Goal: Navigation & Orientation: Find specific page/section

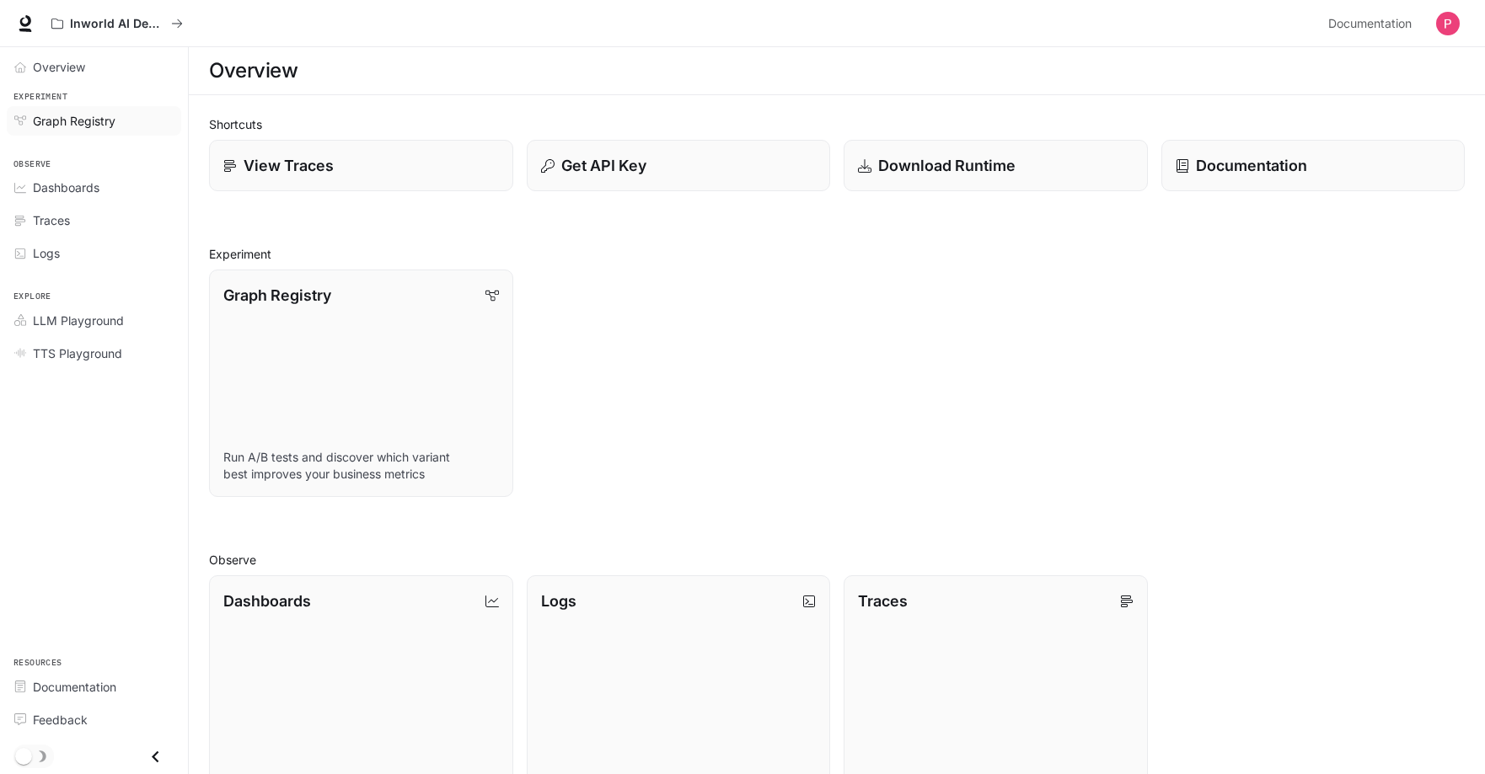
click at [94, 124] on span "Graph Registry" at bounding box center [74, 121] width 83 height 18
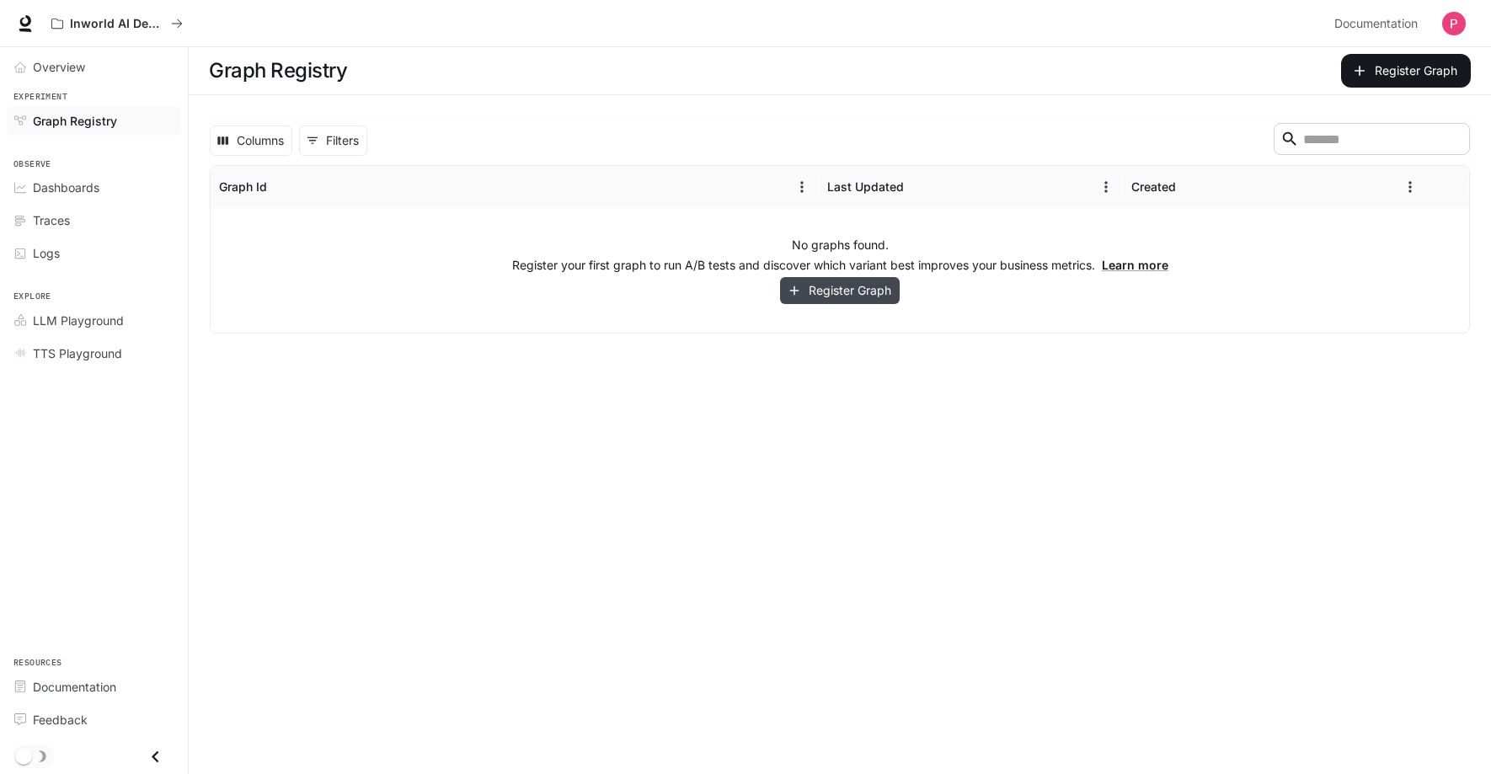
click at [844, 286] on button "Register Graph" at bounding box center [840, 291] width 120 height 28
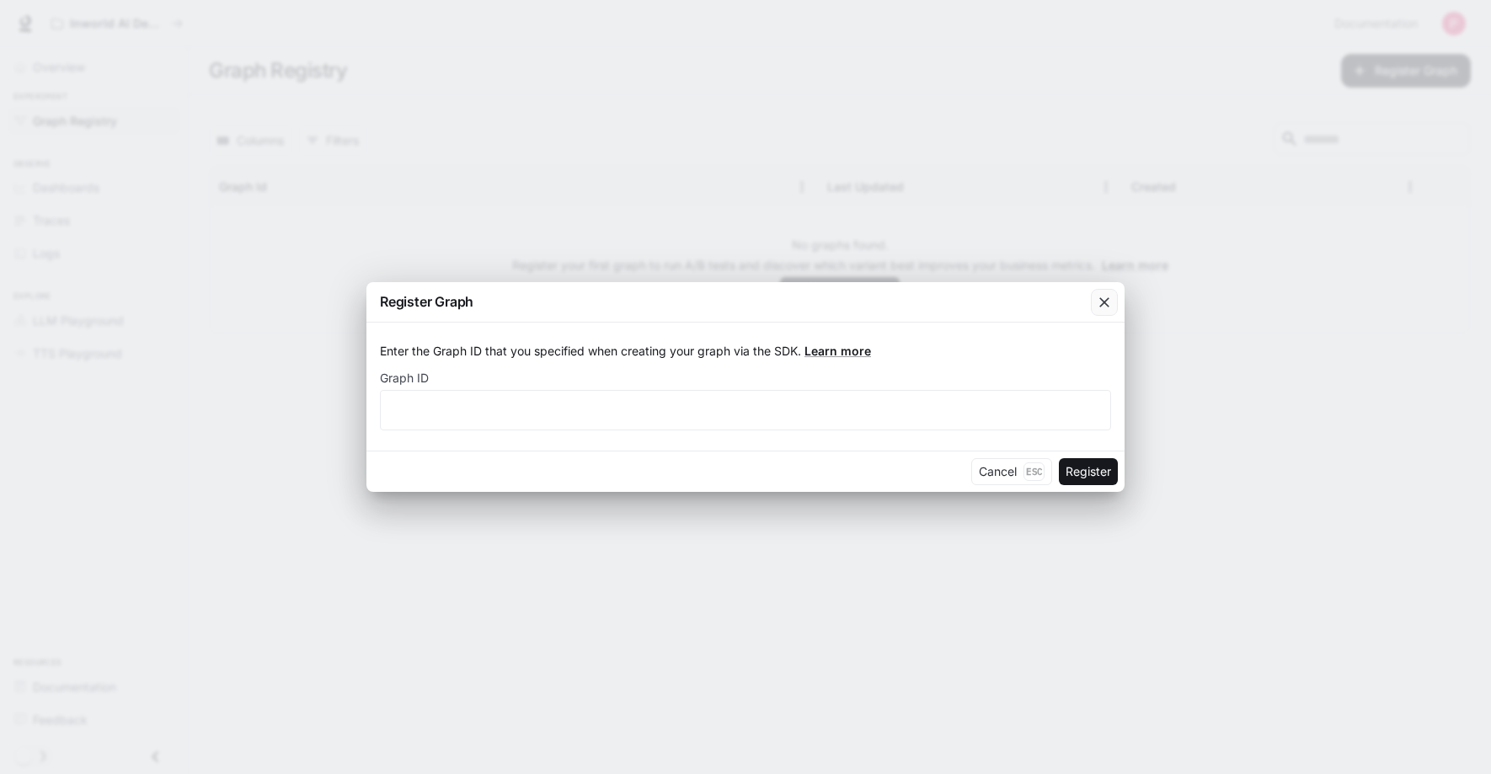
click at [1098, 304] on icon "button" at bounding box center [1104, 302] width 17 height 17
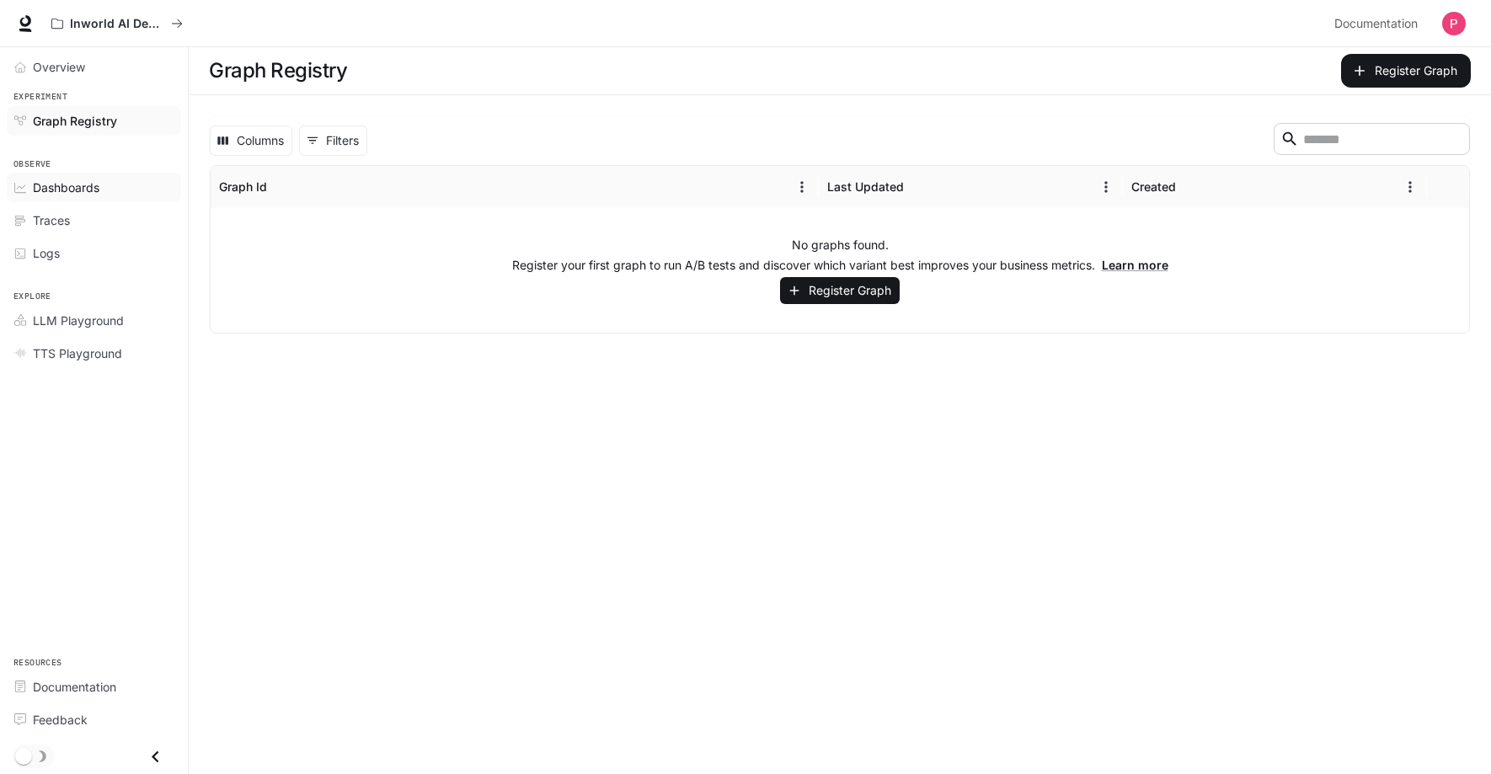
click at [66, 191] on span "Dashboards" at bounding box center [66, 188] width 67 height 18
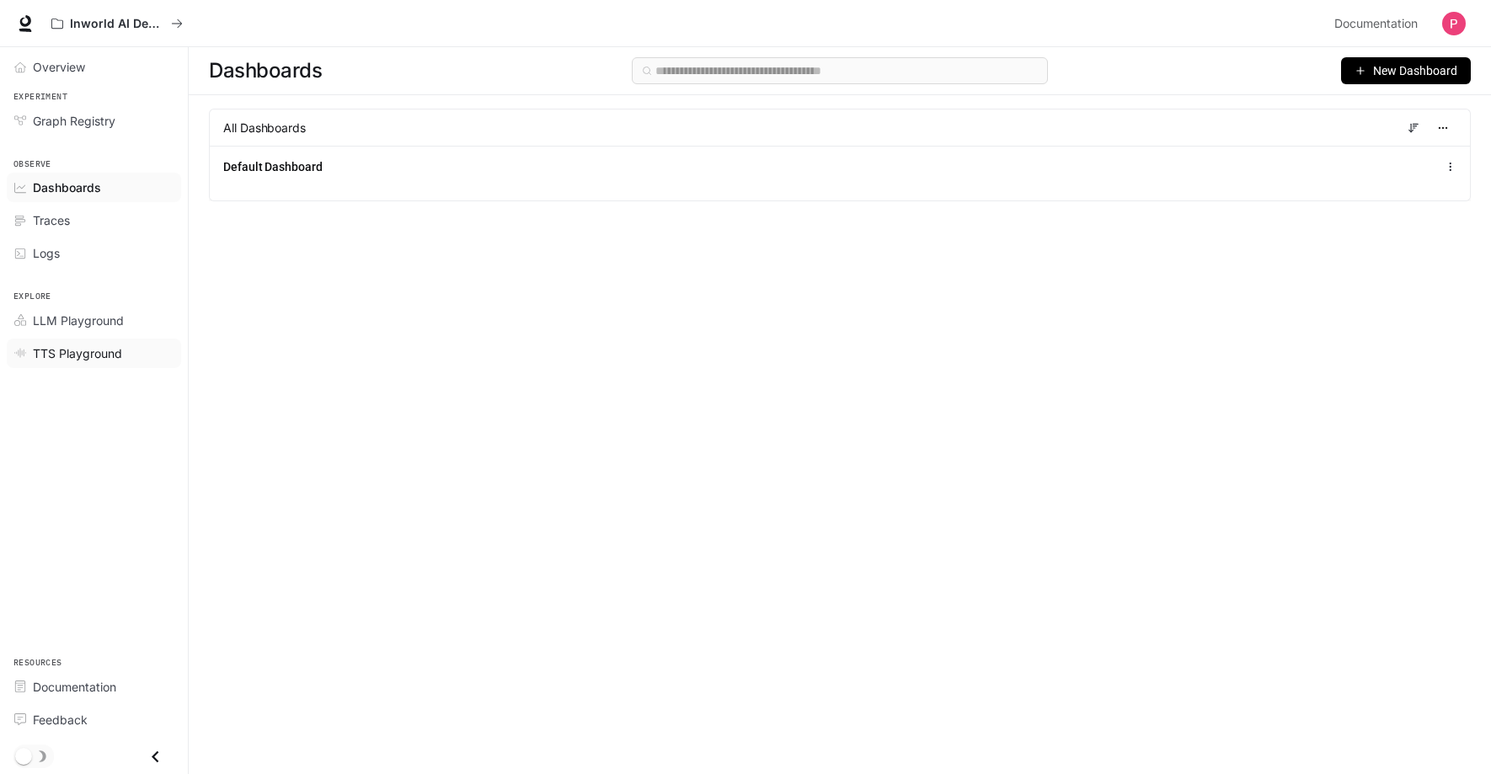
click at [66, 346] on span "TTS Playground" at bounding box center [77, 354] width 89 height 18
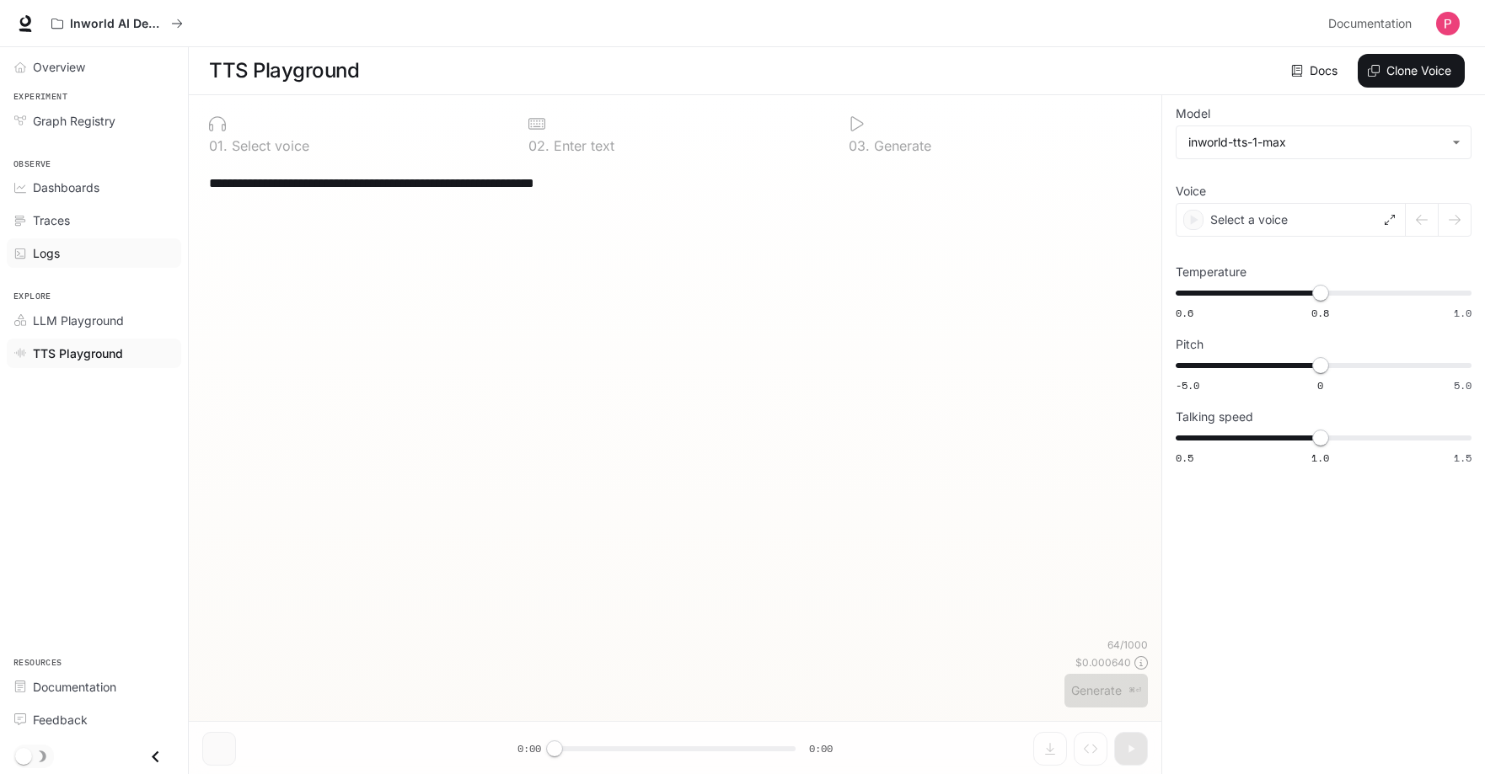
click at [70, 238] on link "Logs" at bounding box center [94, 252] width 174 height 29
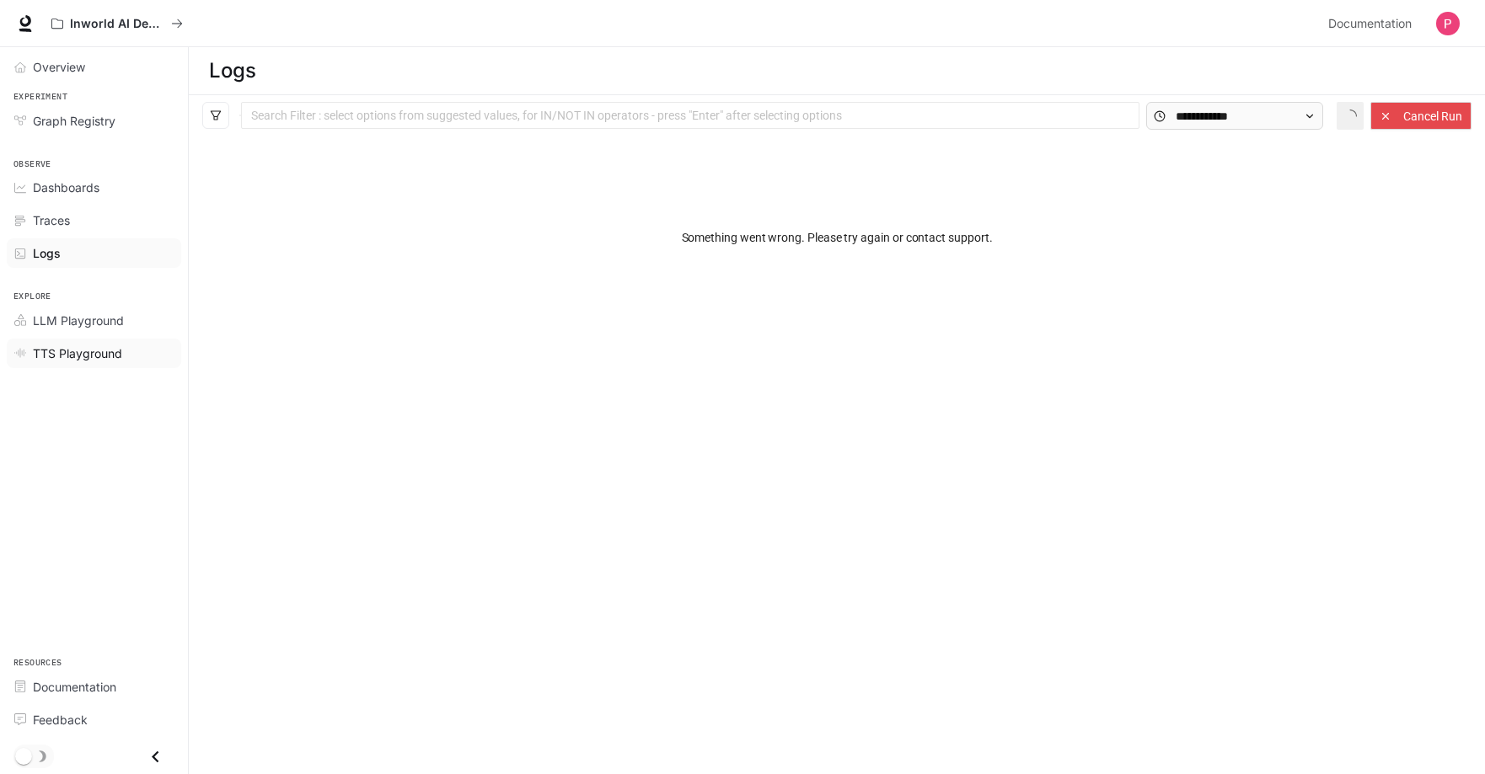
click at [67, 355] on span "TTS Playground" at bounding box center [77, 354] width 89 height 18
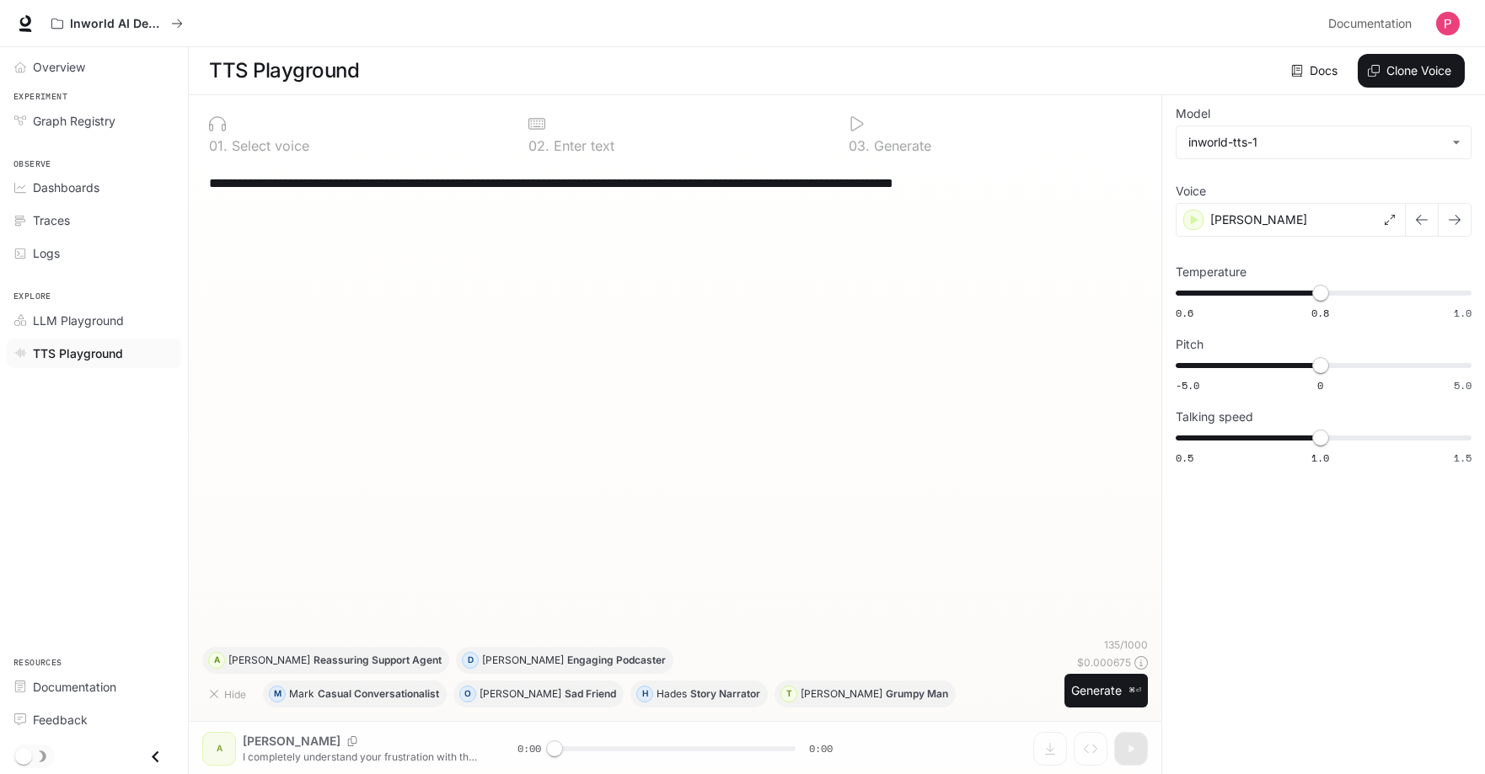
click at [74, 268] on li "Logs" at bounding box center [94, 253] width 188 height 33
click at [70, 247] on div "Logs" at bounding box center [103, 253] width 141 height 18
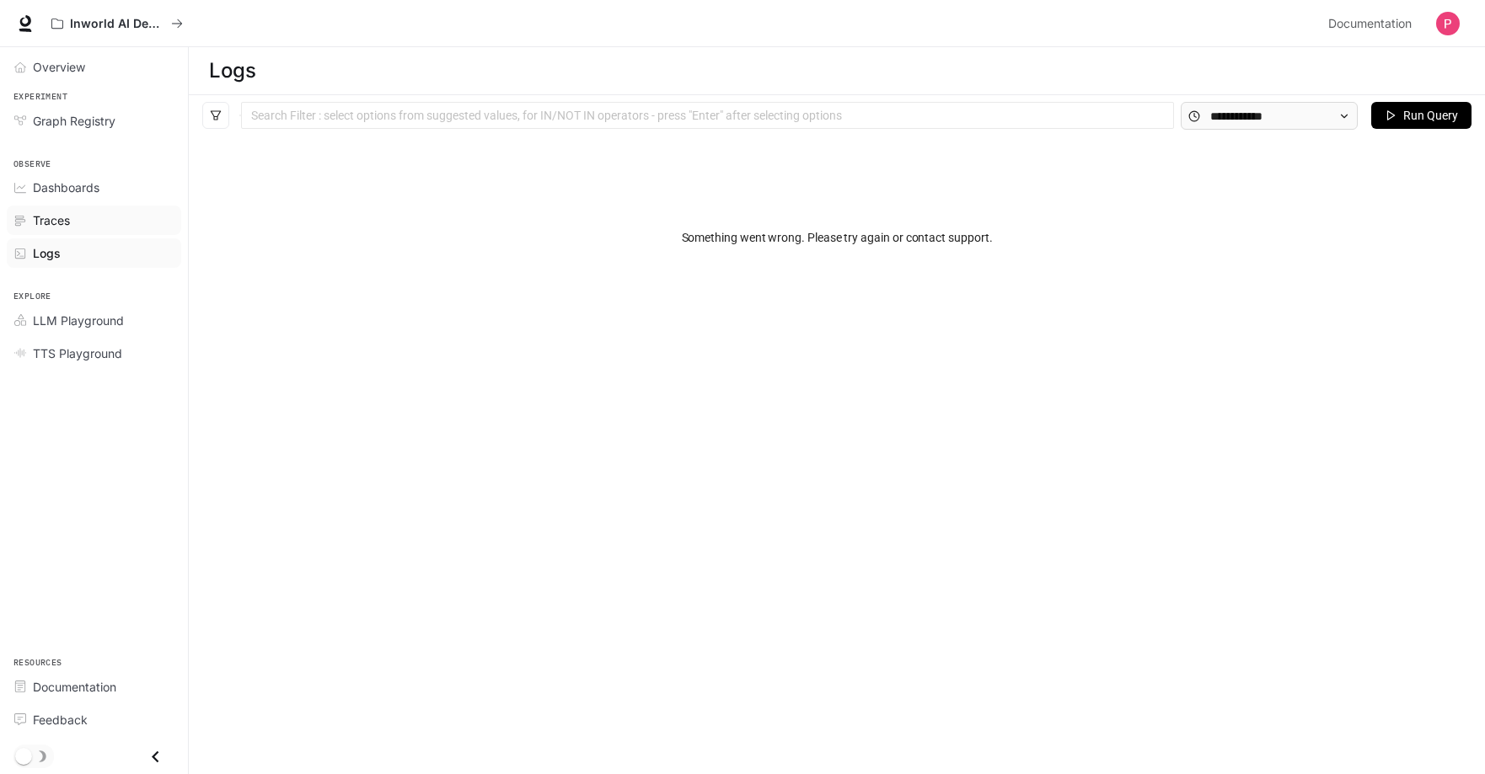
click at [78, 228] on div "Traces" at bounding box center [103, 221] width 141 height 18
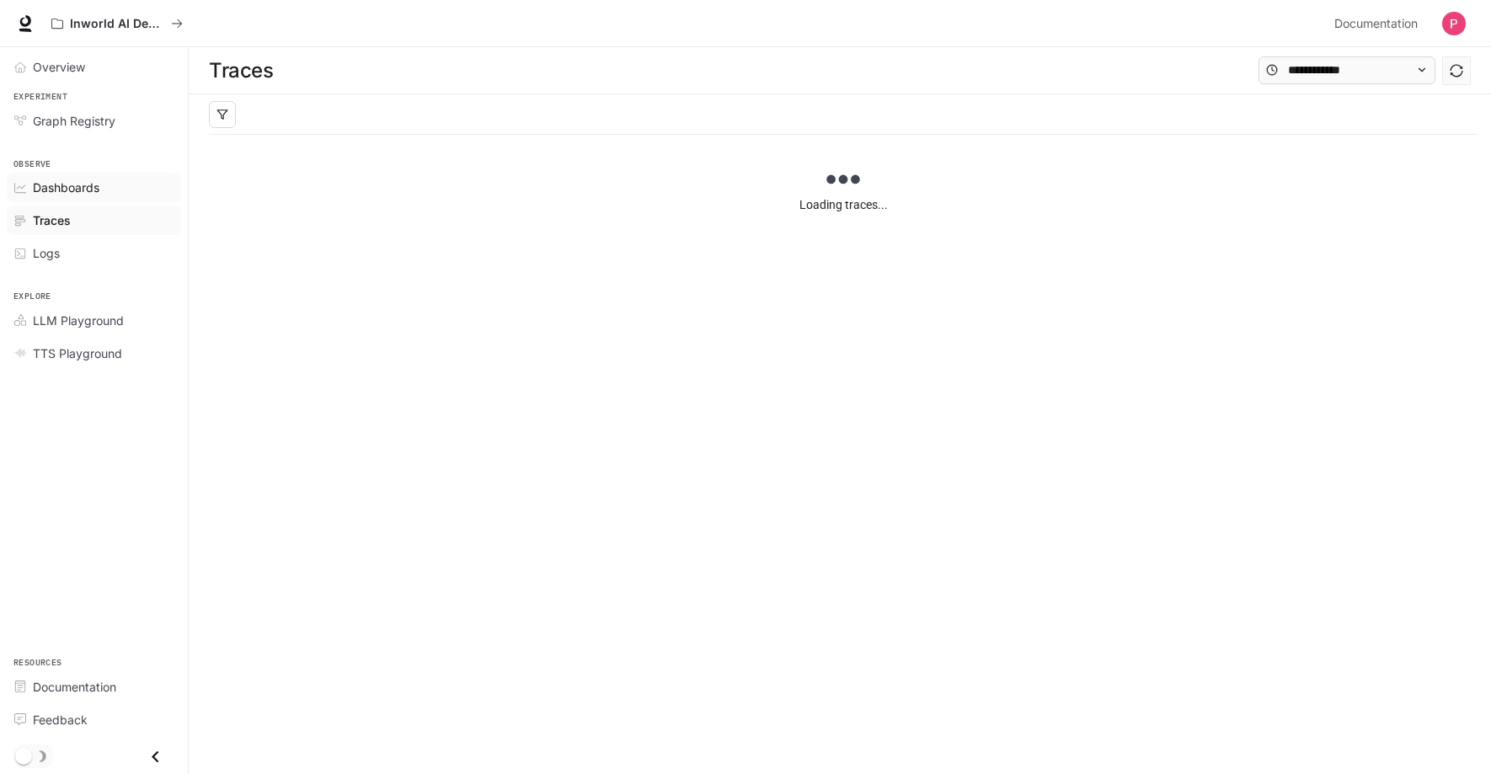
click at [87, 194] on span "Dashboards" at bounding box center [66, 188] width 67 height 18
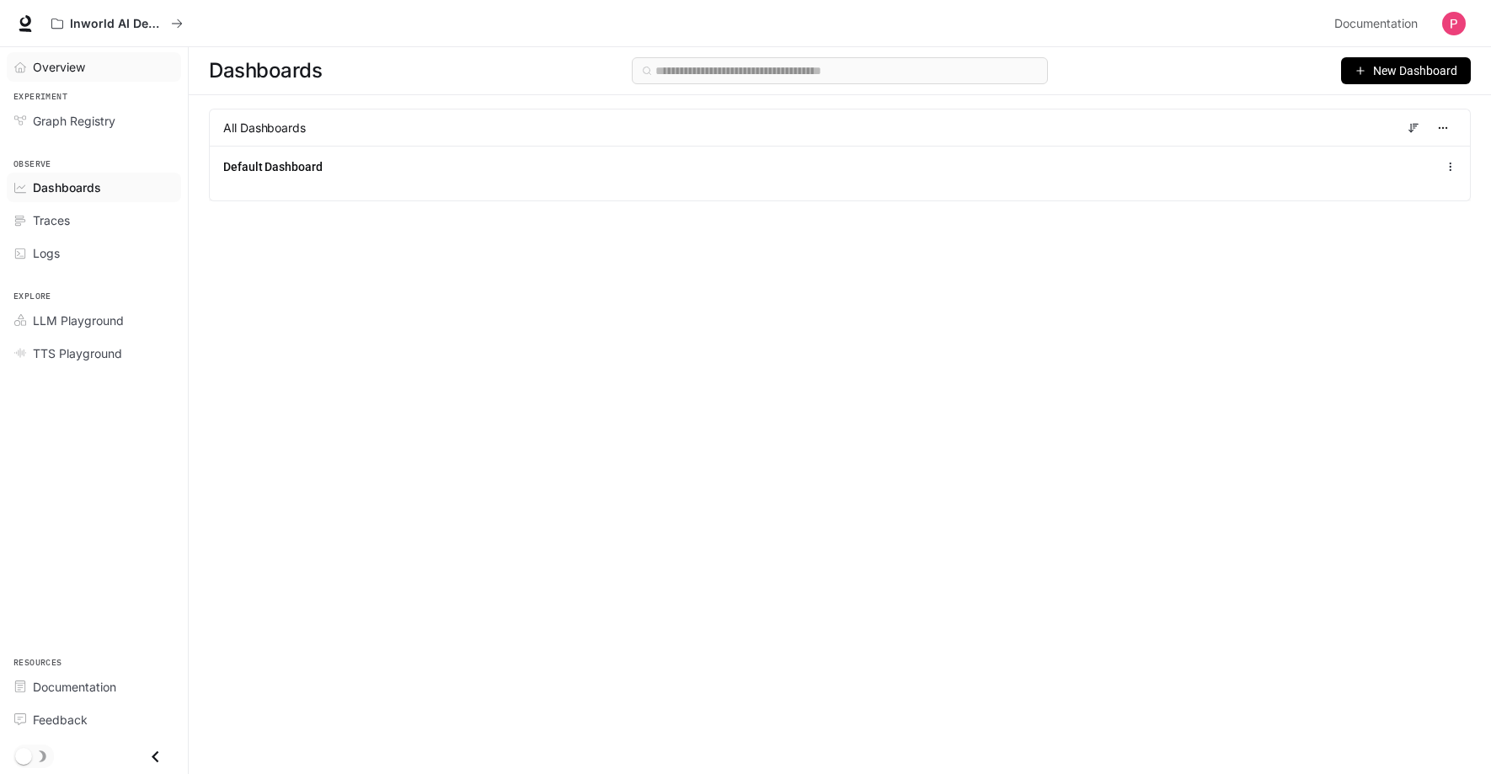
click at [83, 61] on span "Overview" at bounding box center [59, 67] width 52 height 18
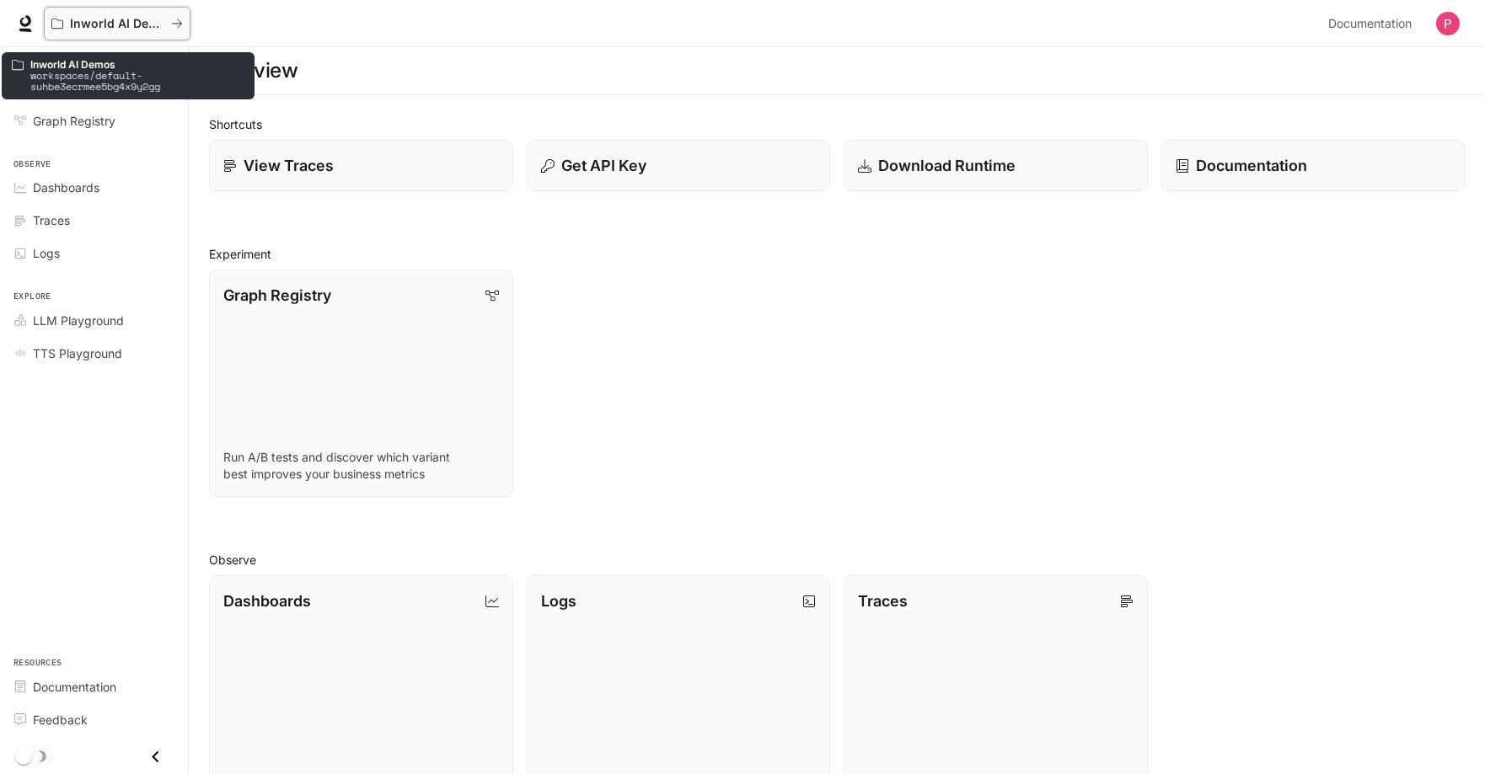
click at [105, 25] on p "Inworld AI Demos" at bounding box center [117, 24] width 94 height 14
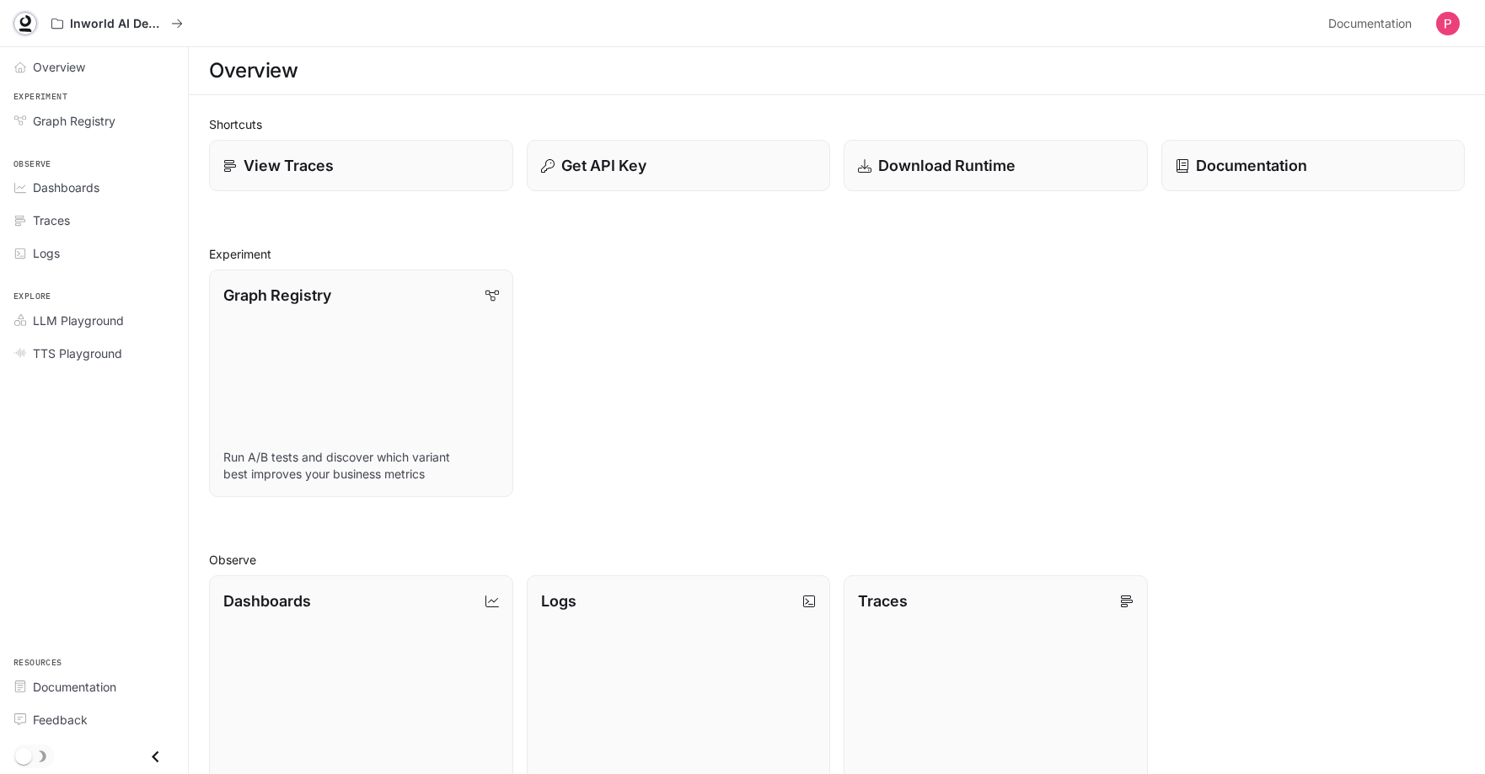
click at [30, 24] on icon at bounding box center [25, 23] width 17 height 17
click at [166, 758] on icon "Close drawer" at bounding box center [155, 757] width 23 height 23
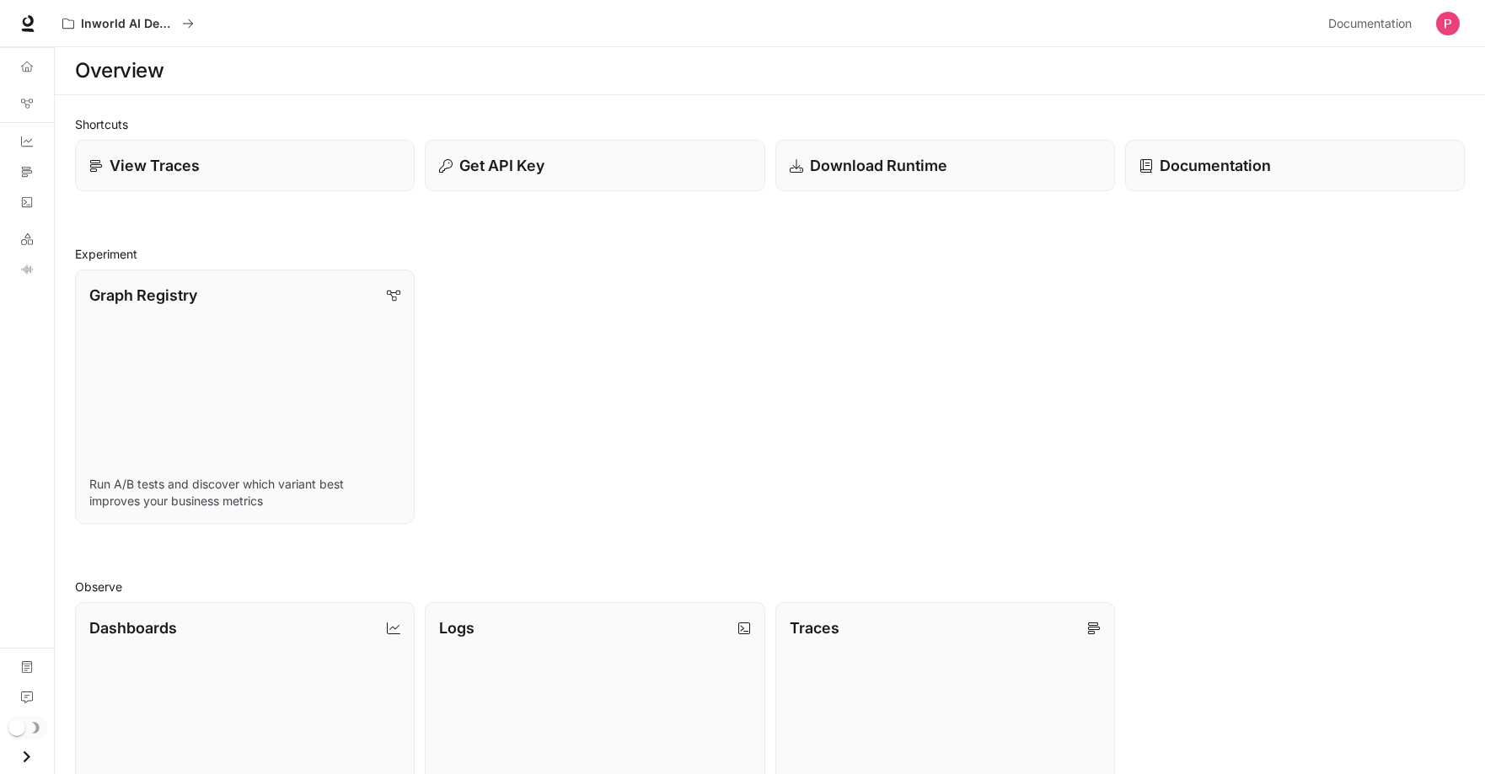
click at [23, 755] on icon "Open drawer" at bounding box center [26, 757] width 23 height 23
